Goal: Navigation & Orientation: Find specific page/section

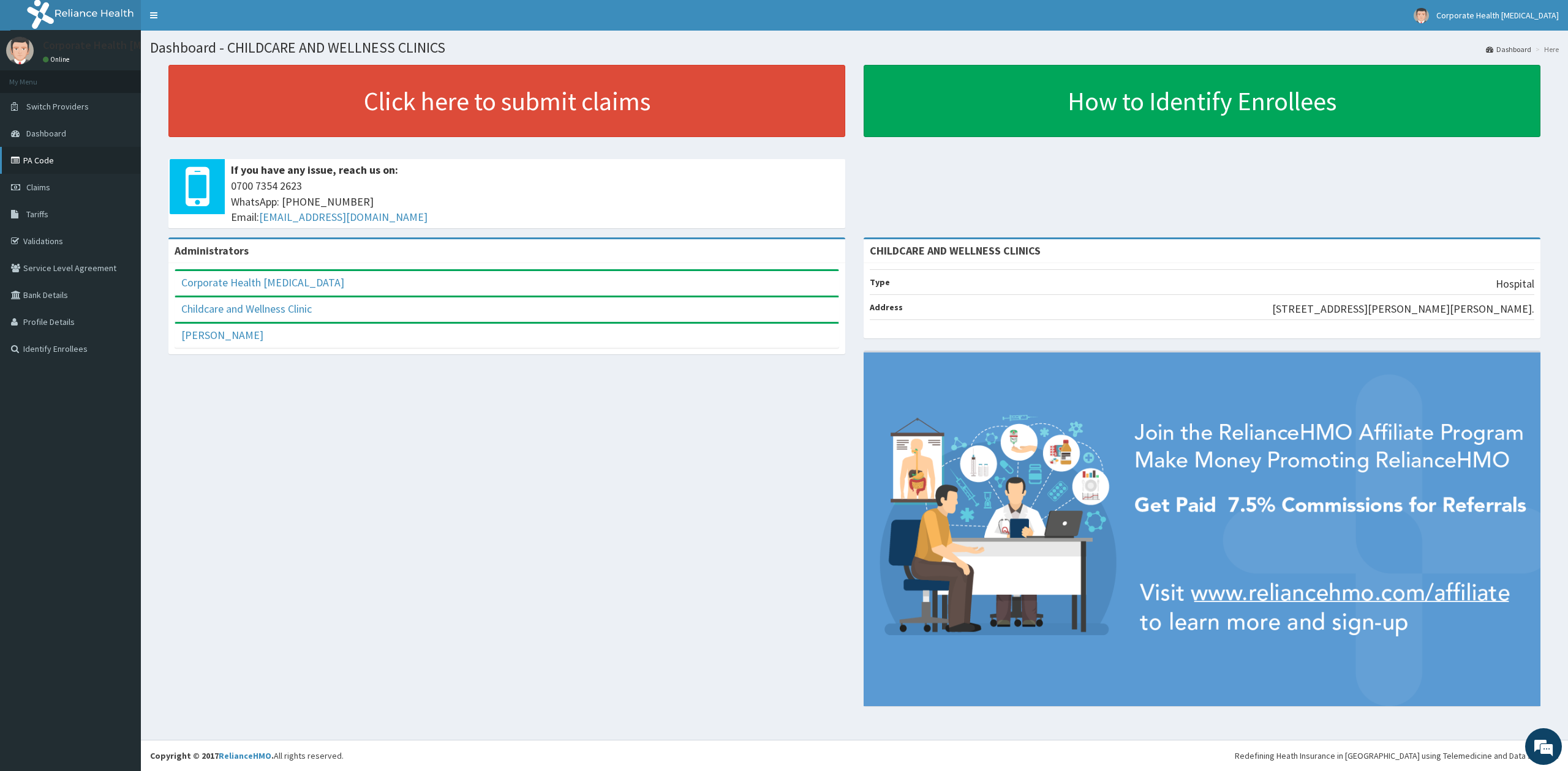
click at [70, 167] on link "PA Code" at bounding box center [70, 160] width 141 height 27
click at [70, 135] on link "Dashboard" at bounding box center [70, 133] width 141 height 27
